Goal: Find specific page/section: Find specific page/section

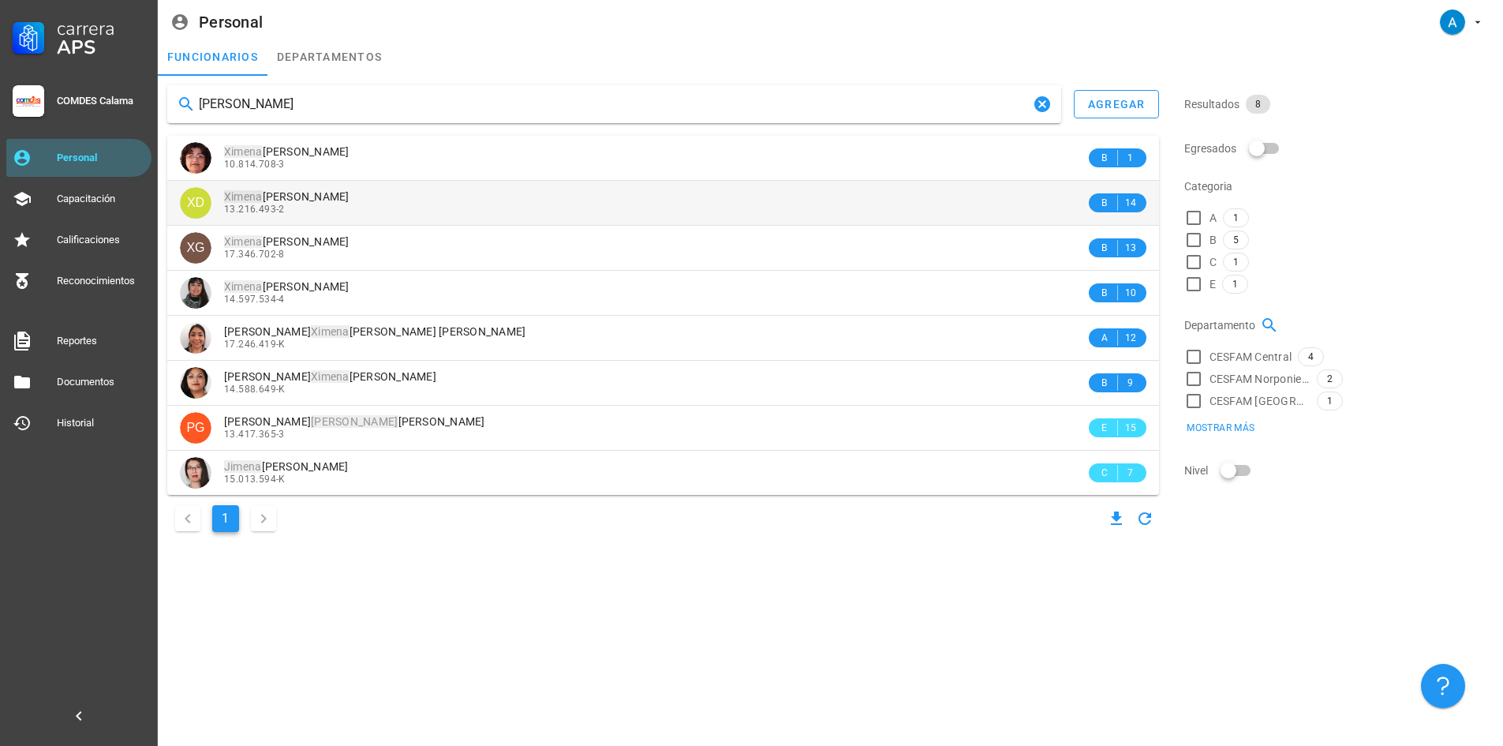
type input "[PERSON_NAME]"
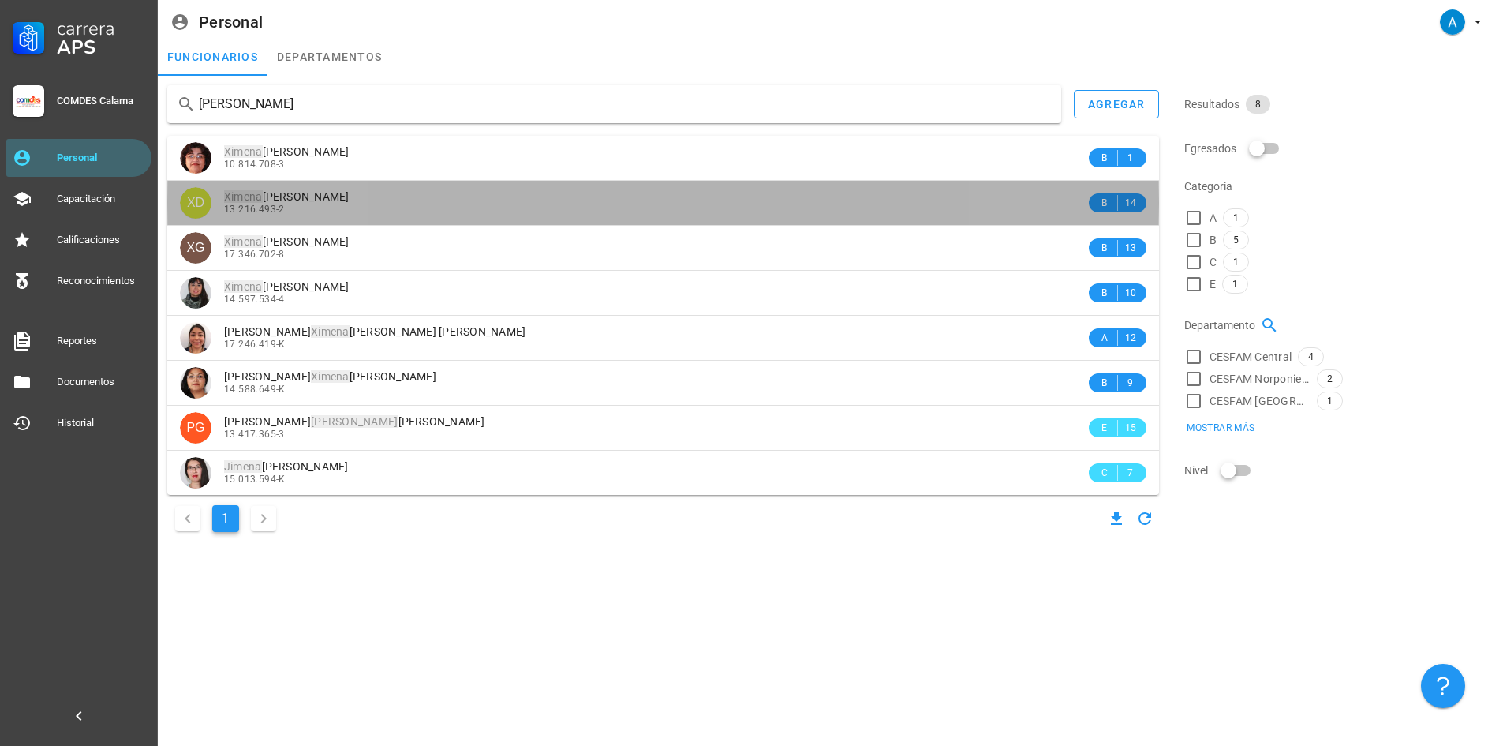
click at [326, 198] on span "[PERSON_NAME]" at bounding box center [286, 196] width 125 height 13
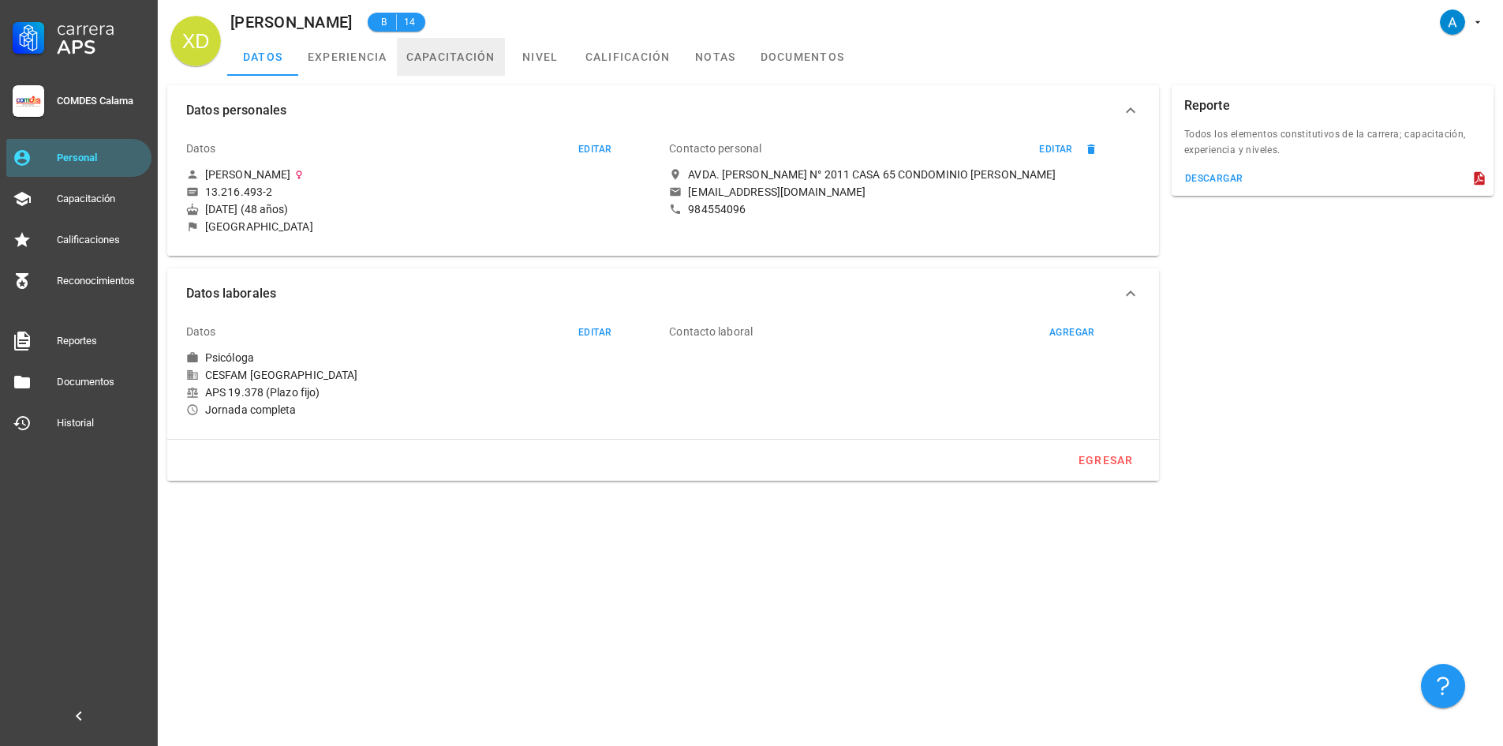
click at [441, 53] on link "capacitación" at bounding box center [451, 57] width 108 height 38
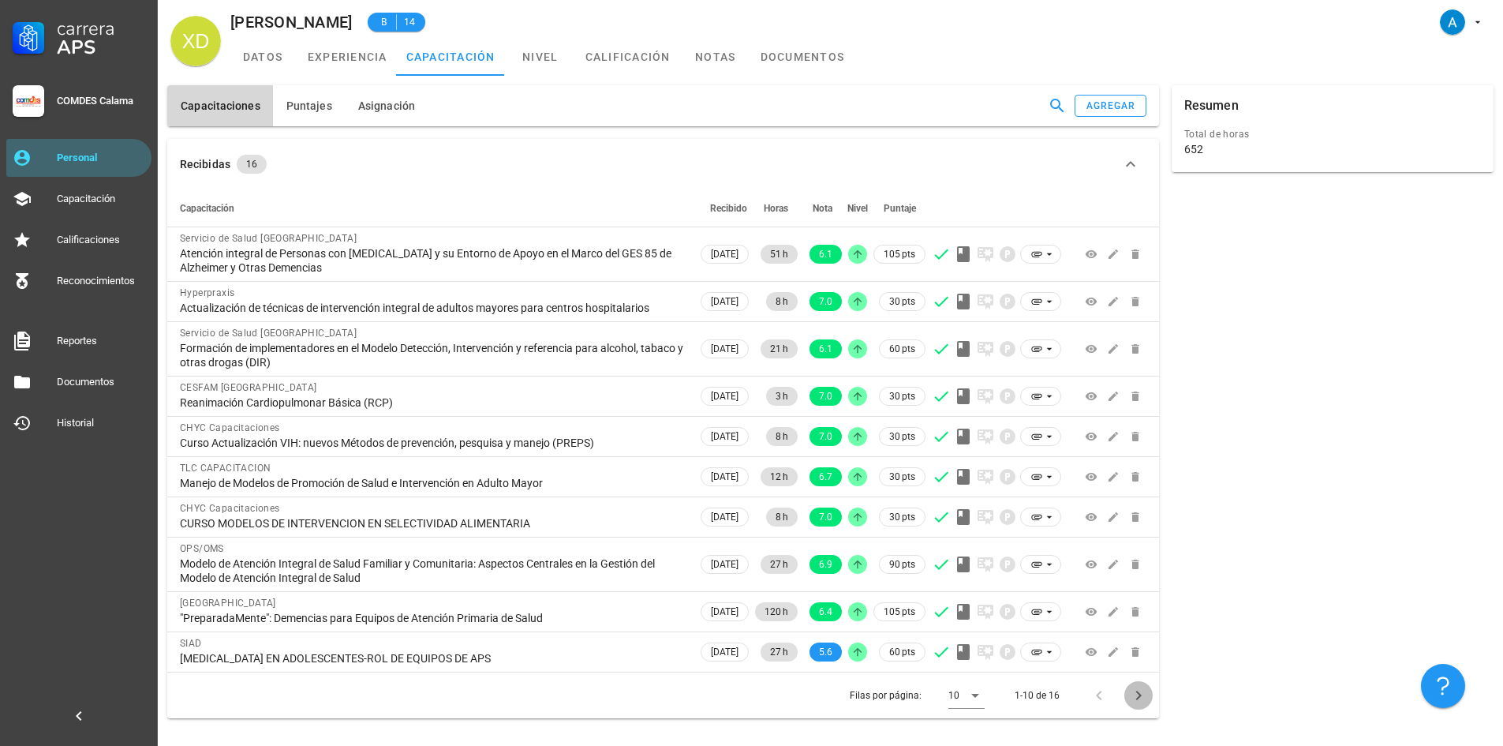
click at [1142, 699] on icon "Página siguiente" at bounding box center [1138, 695] width 19 height 19
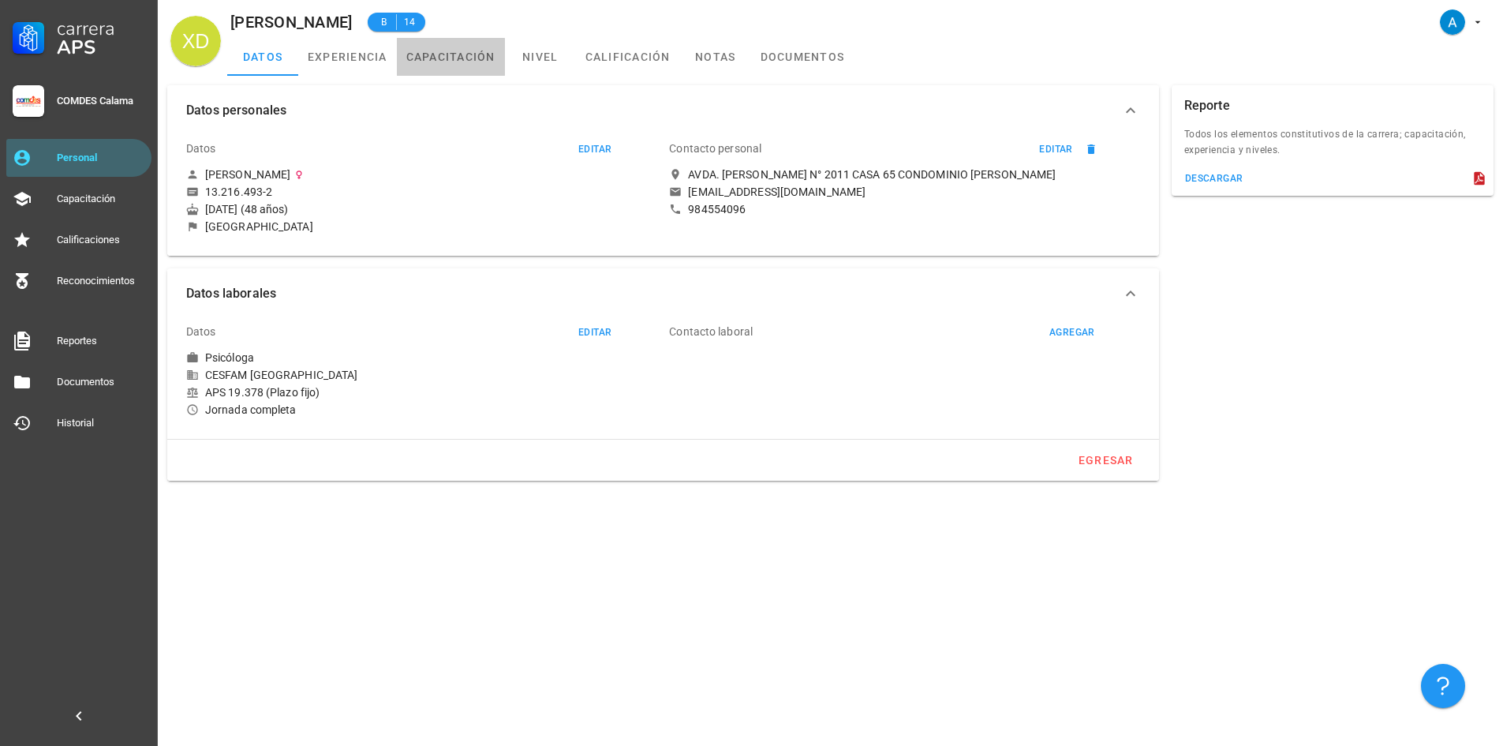
click at [458, 50] on link "capacitación" at bounding box center [451, 57] width 108 height 38
